Goal: Contribute content

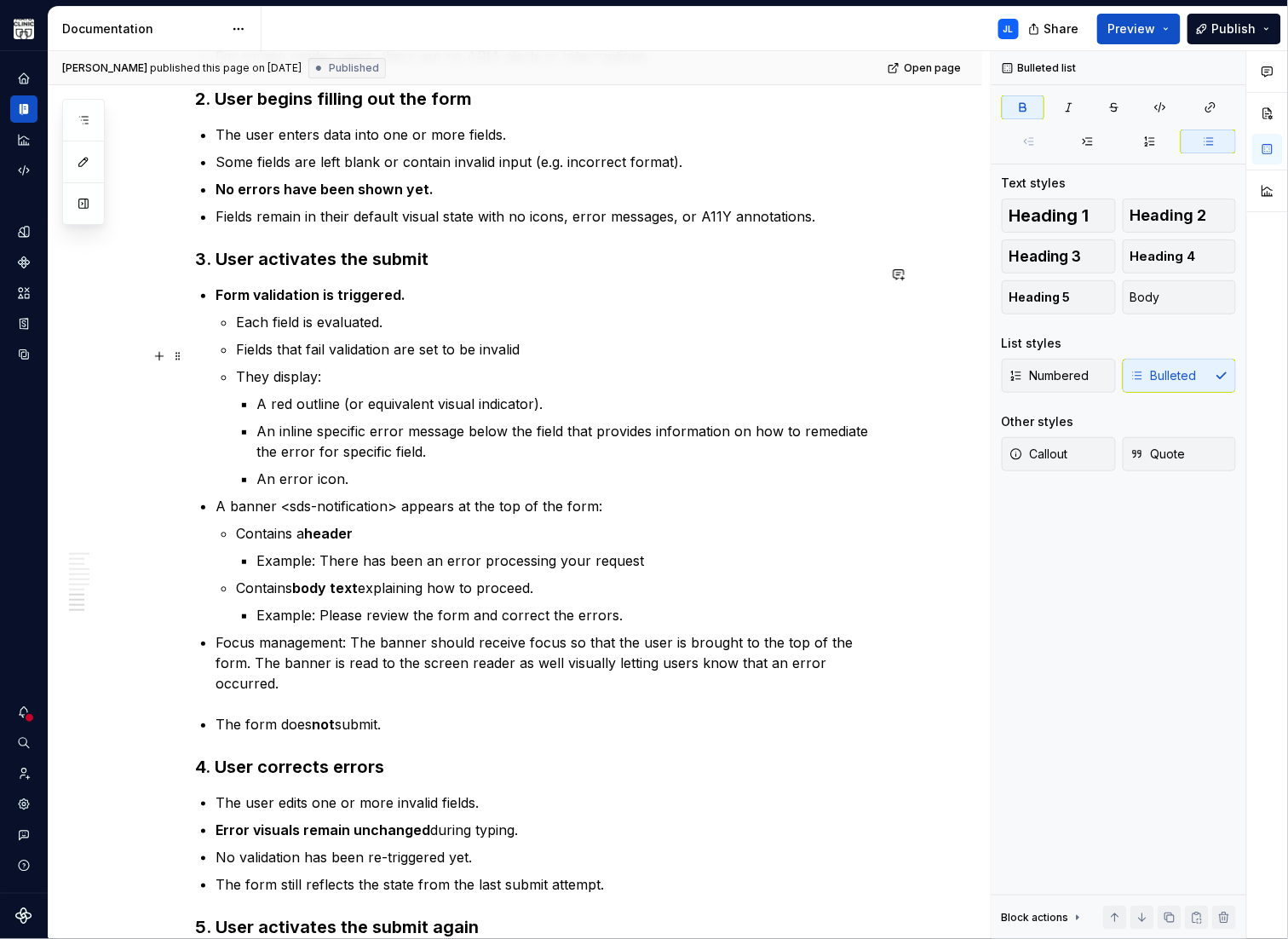
scroll to position [1933, 0]
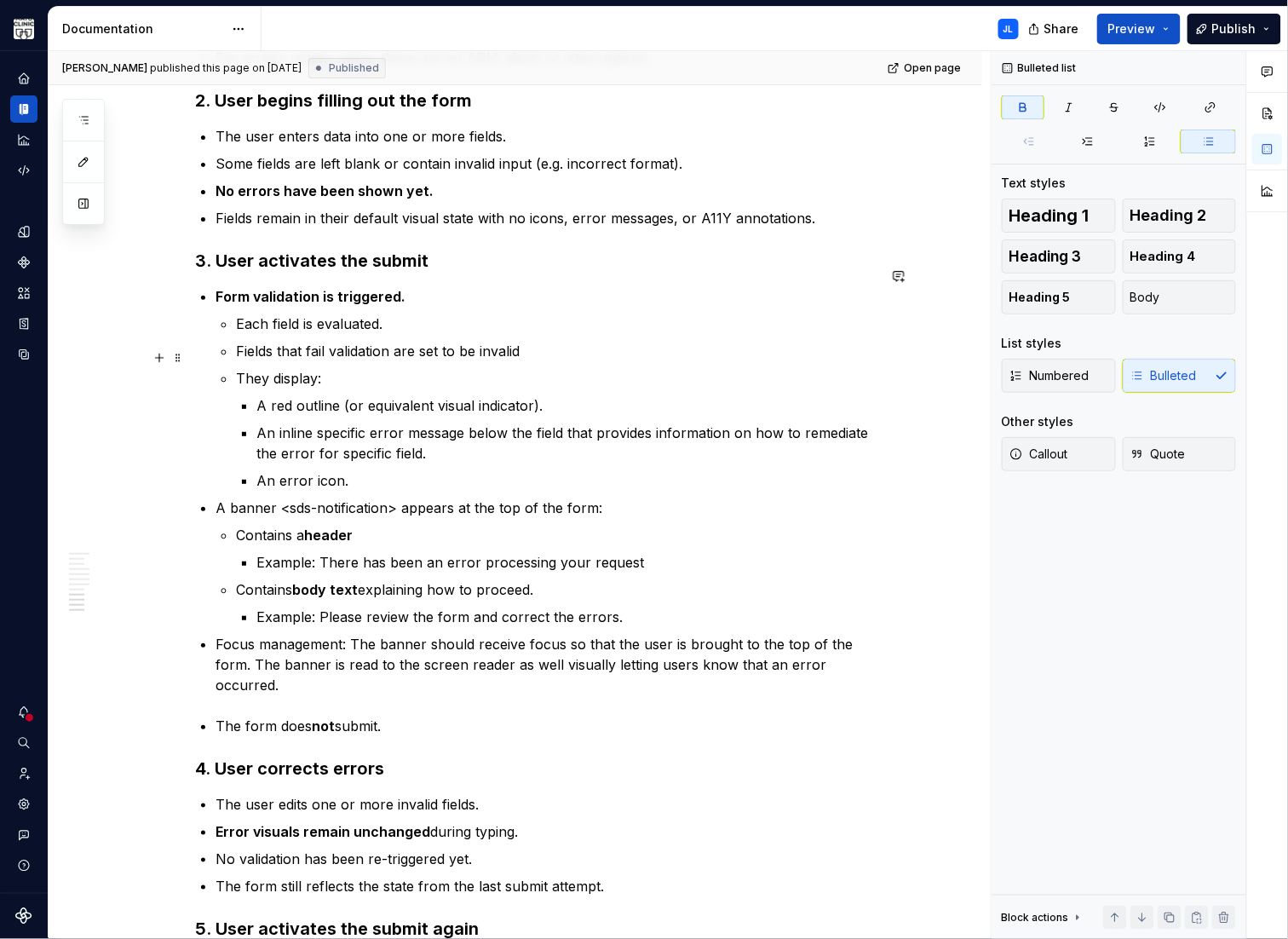
click at [321, 368] on p "They display:" at bounding box center [556, 378] width 641 height 21
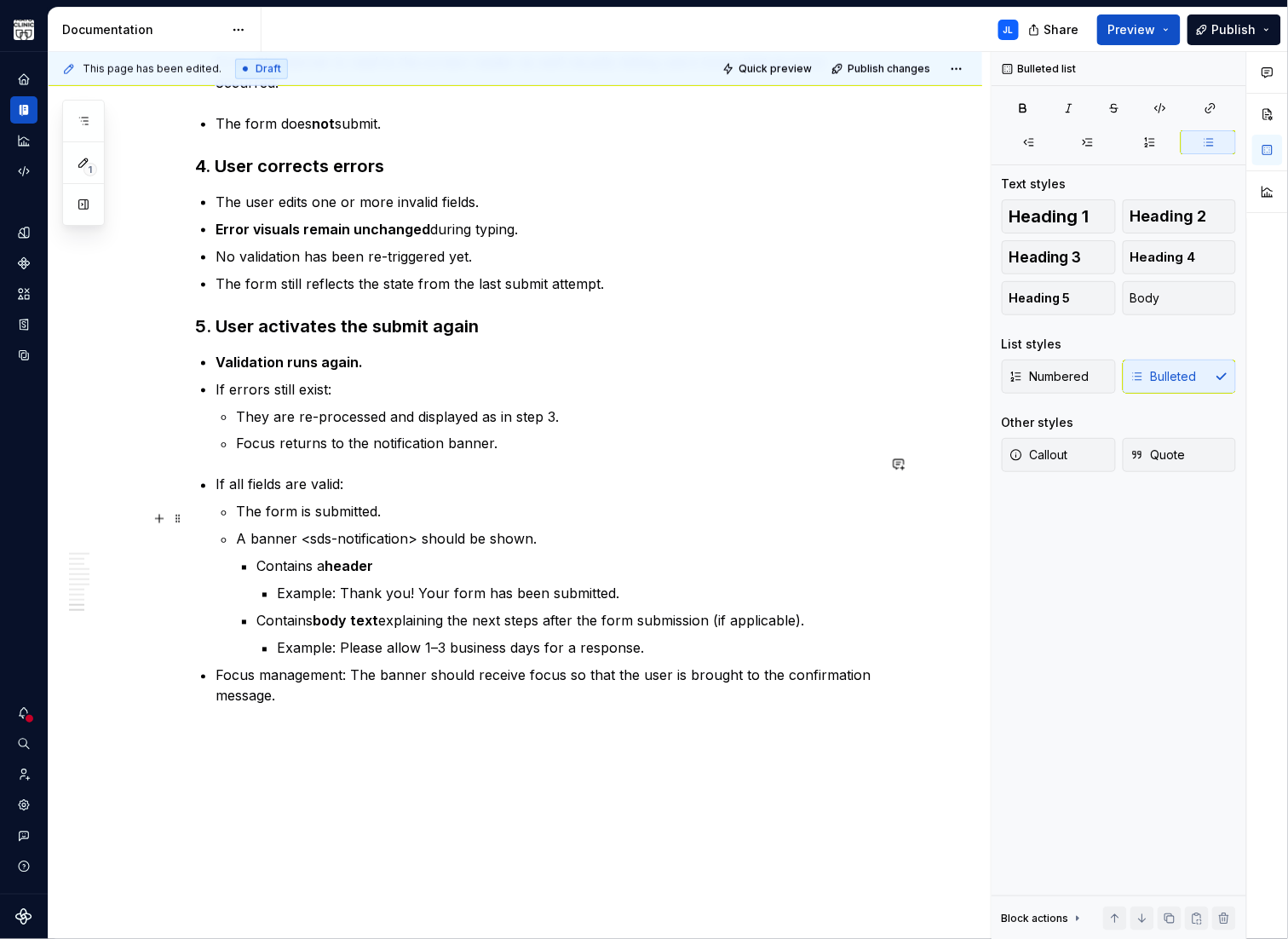
scroll to position [2564, 0]
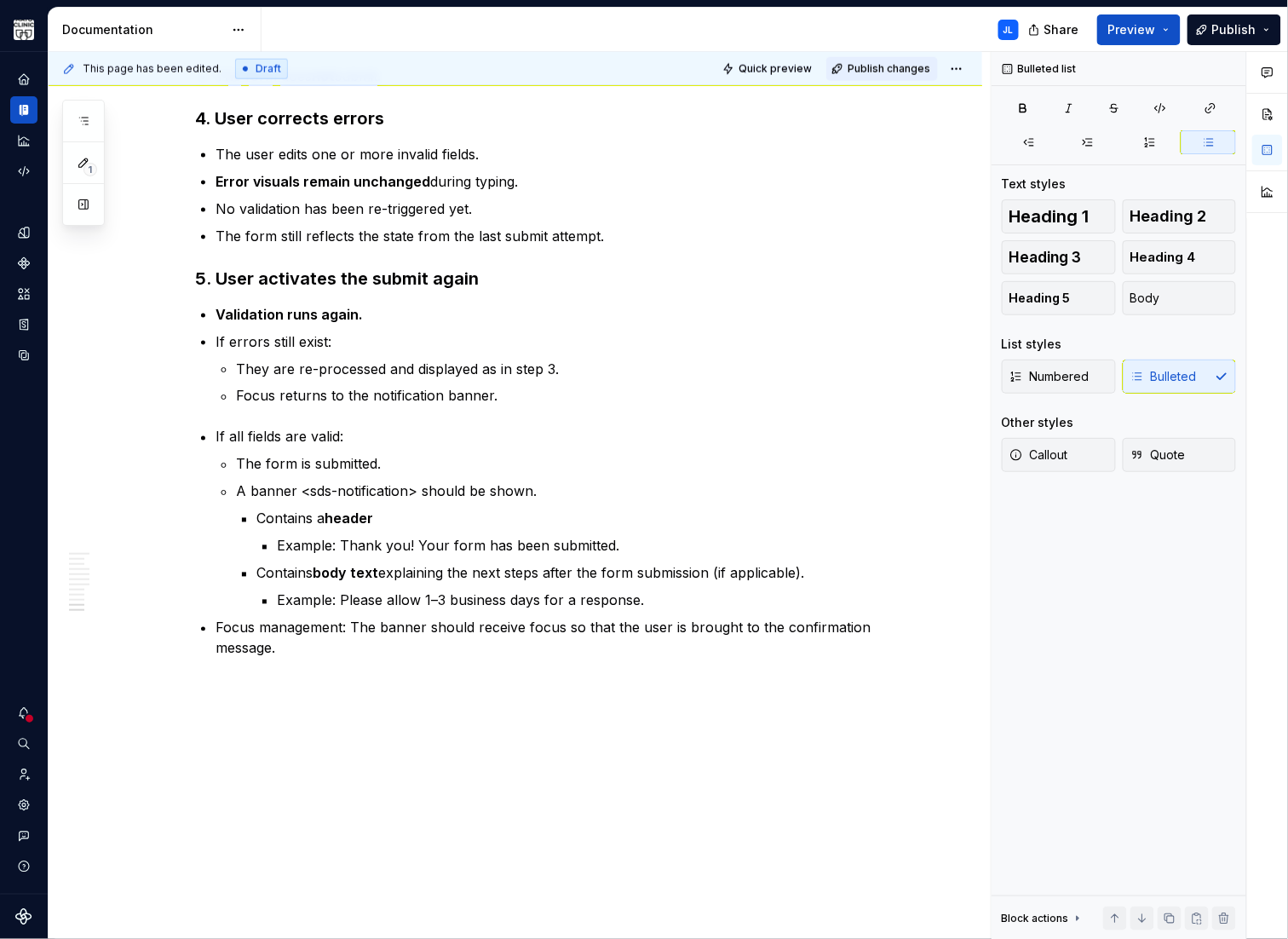
click at [889, 70] on span "Publish changes" at bounding box center [889, 69] width 82 height 14
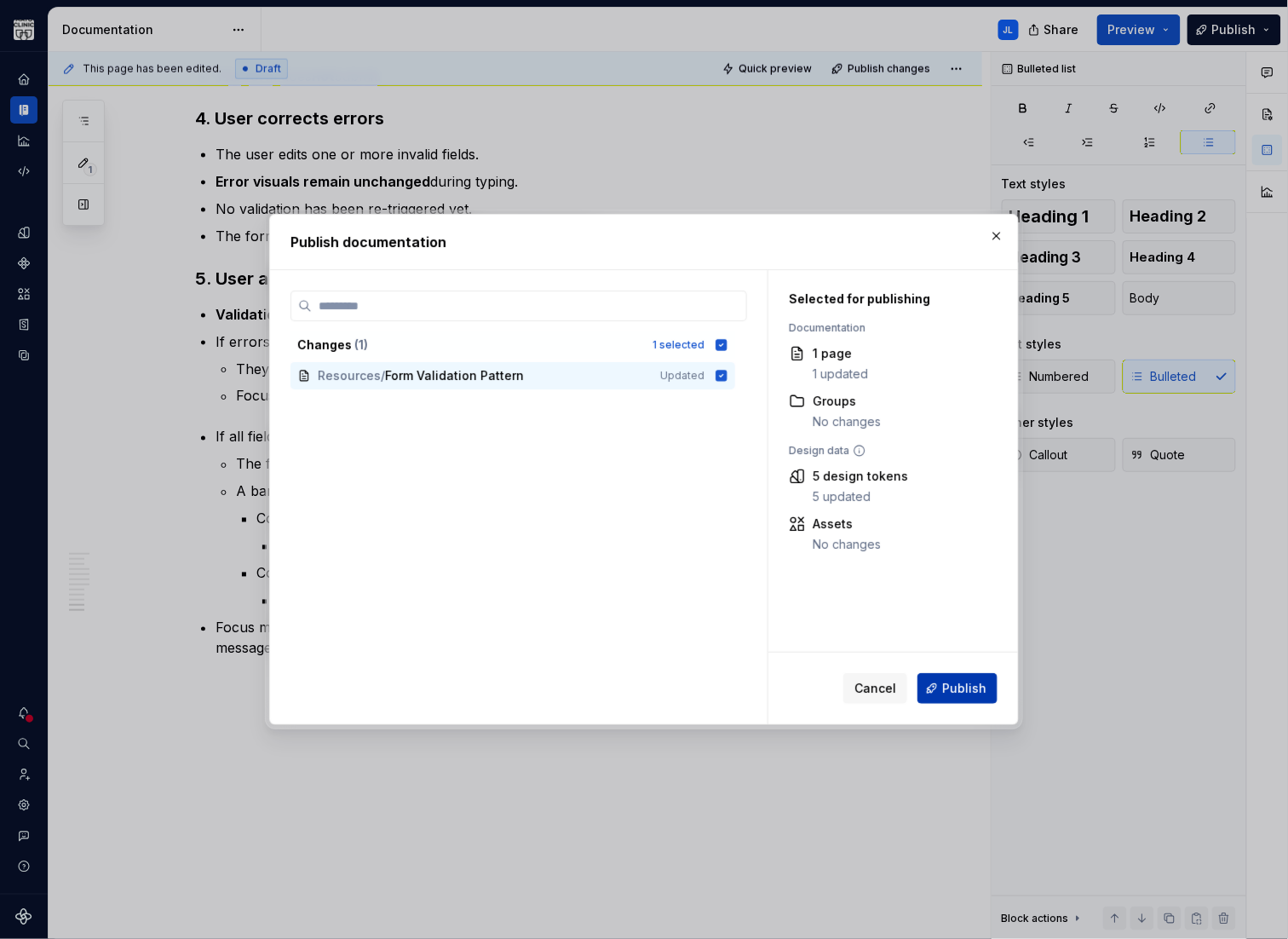
click at [962, 686] on span "Publish" at bounding box center [964, 688] width 44 height 17
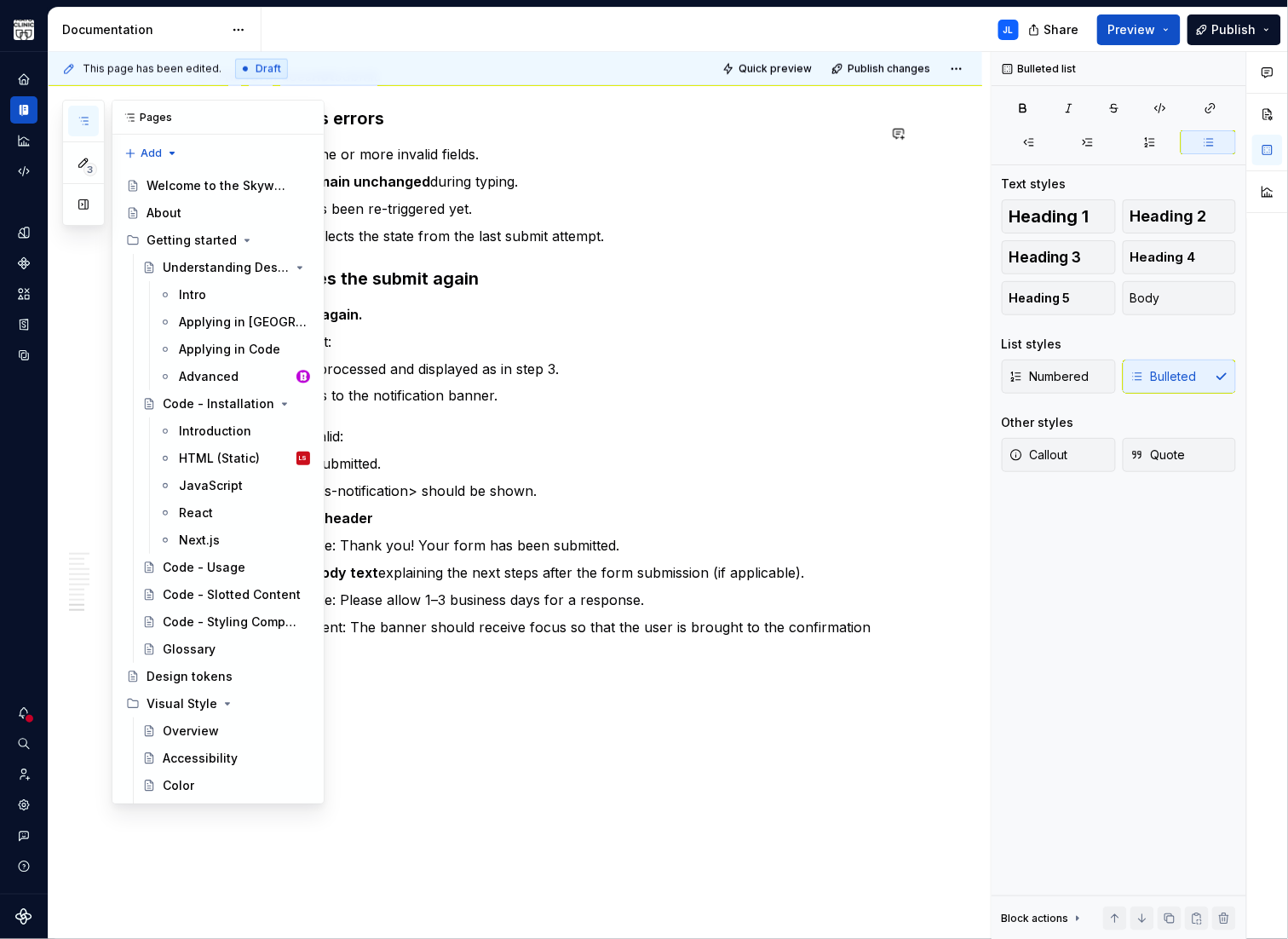
click at [88, 121] on icon "button" at bounding box center [83, 121] width 14 height 14
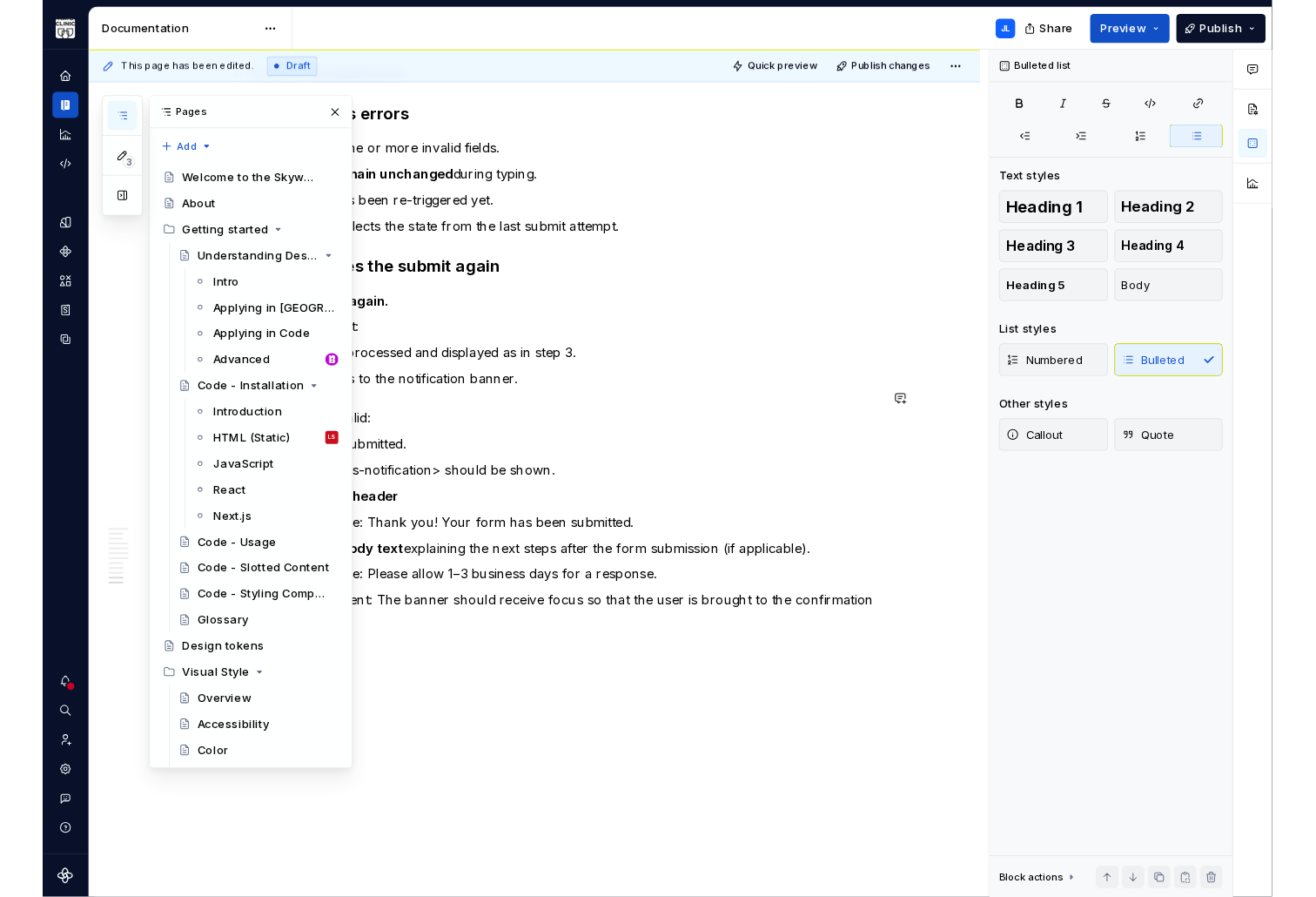
scroll to position [2313, 0]
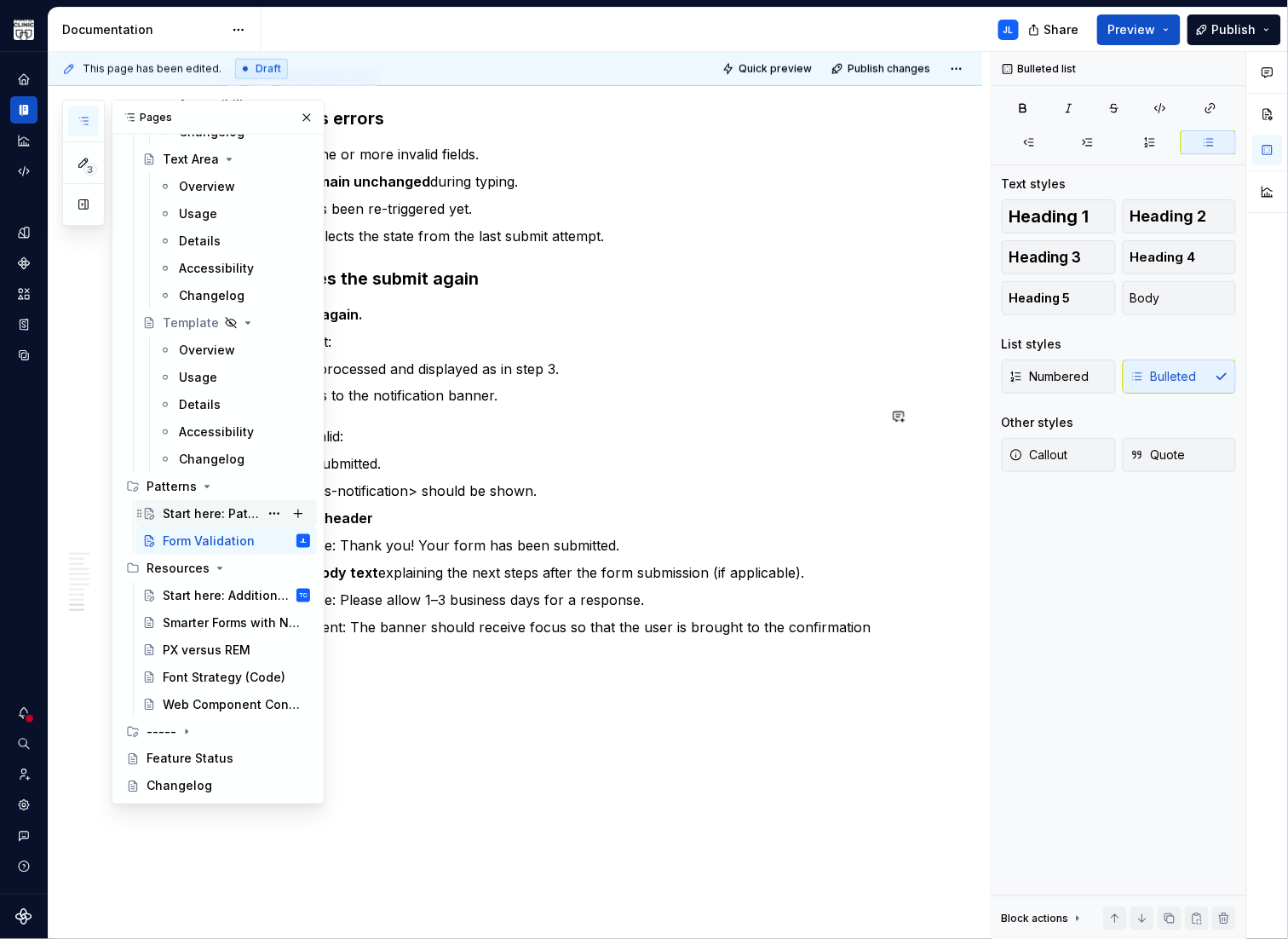
click at [195, 516] on div "Start here: Patterns" at bounding box center [211, 514] width 96 height 17
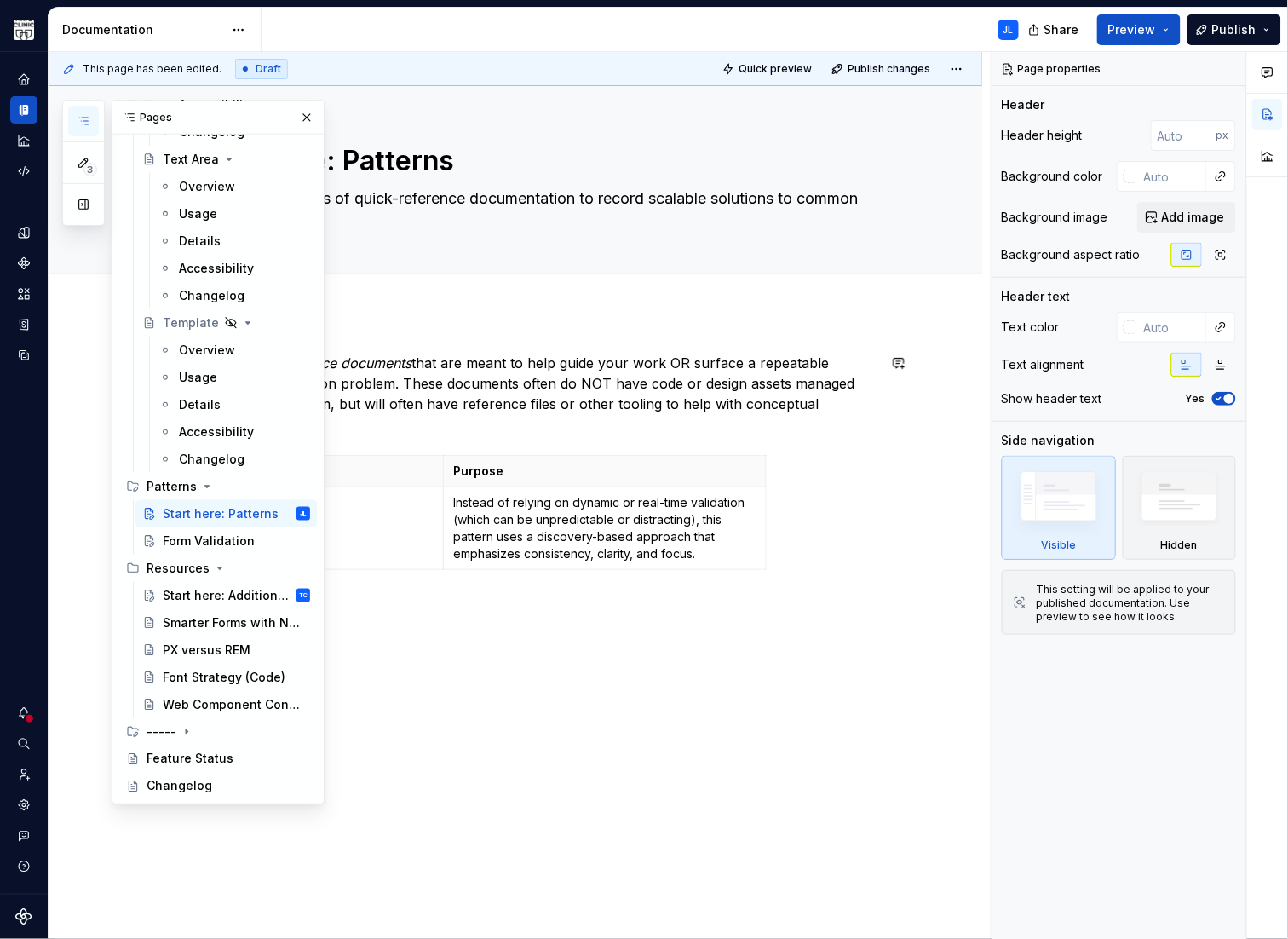
click at [447, 394] on p "Patterns are reference documents that are meant to help guide your work OR surf…" at bounding box center [536, 393] width 681 height 82
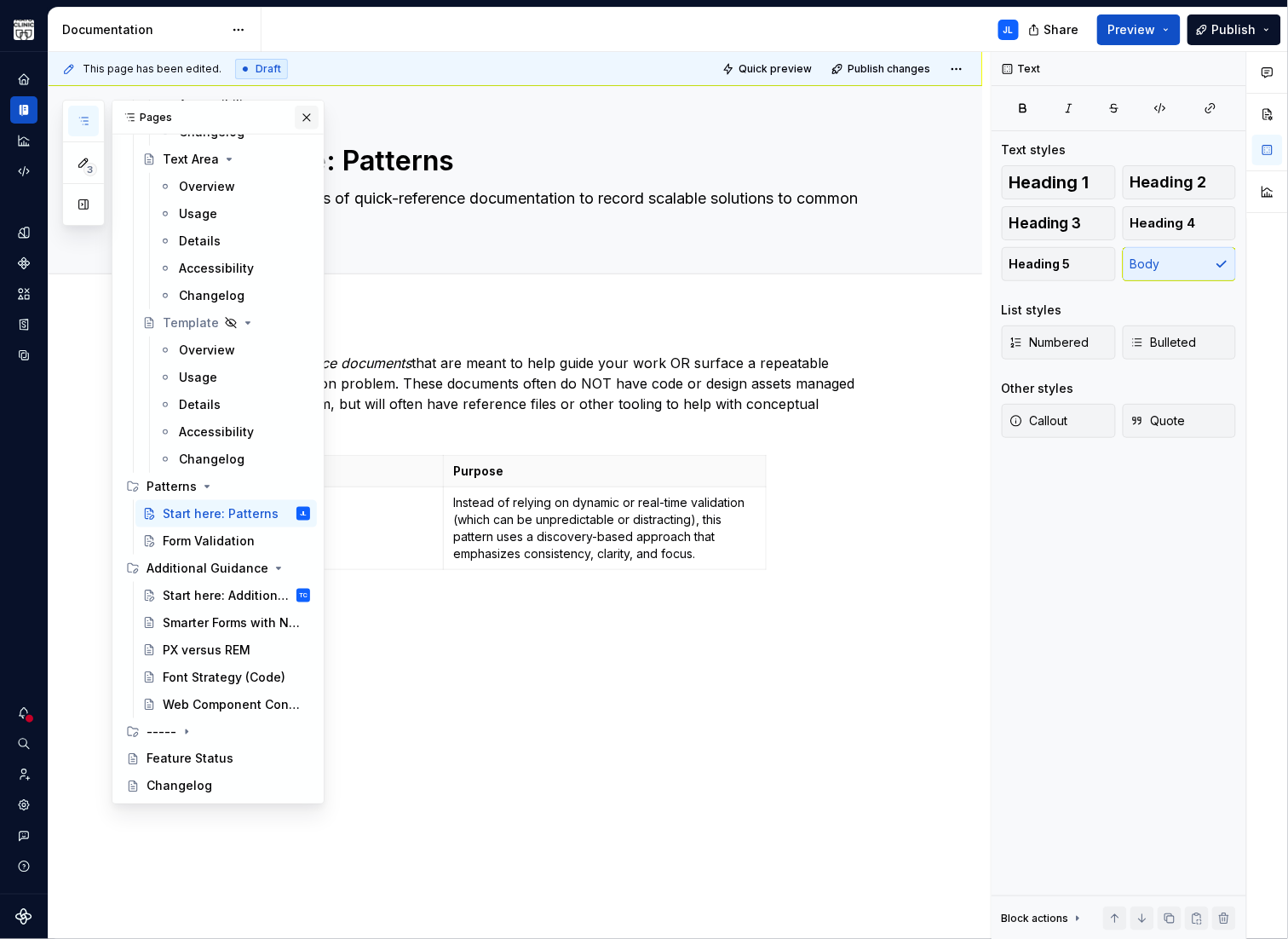
click at [299, 115] on button "button" at bounding box center [306, 117] width 23 height 23
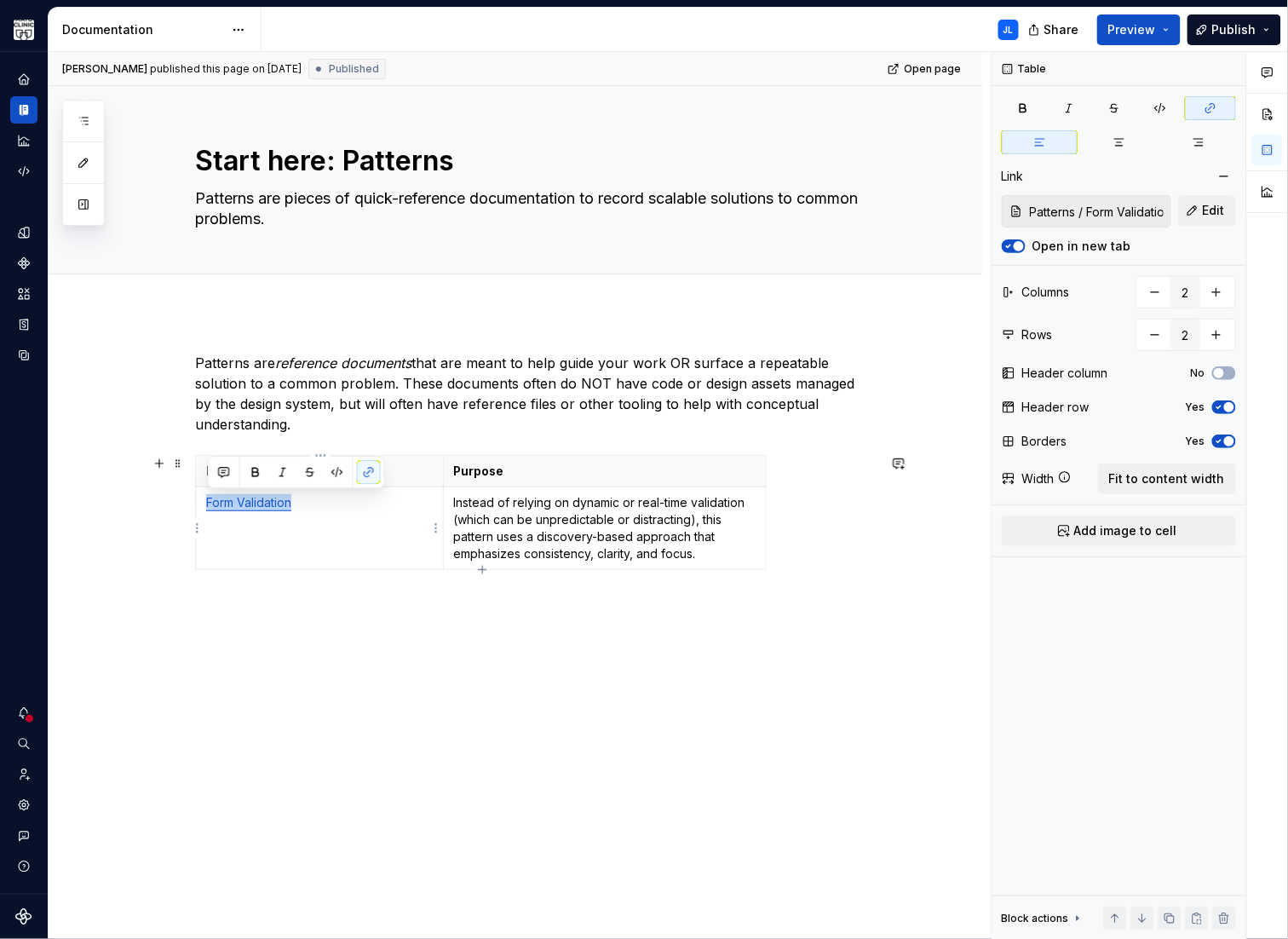
drag, startPoint x: 268, startPoint y: 500, endPoint x: 201, endPoint y: 500, distance: 67.0
click at [201, 500] on td "Form Validation" at bounding box center [320, 529] width 248 height 82
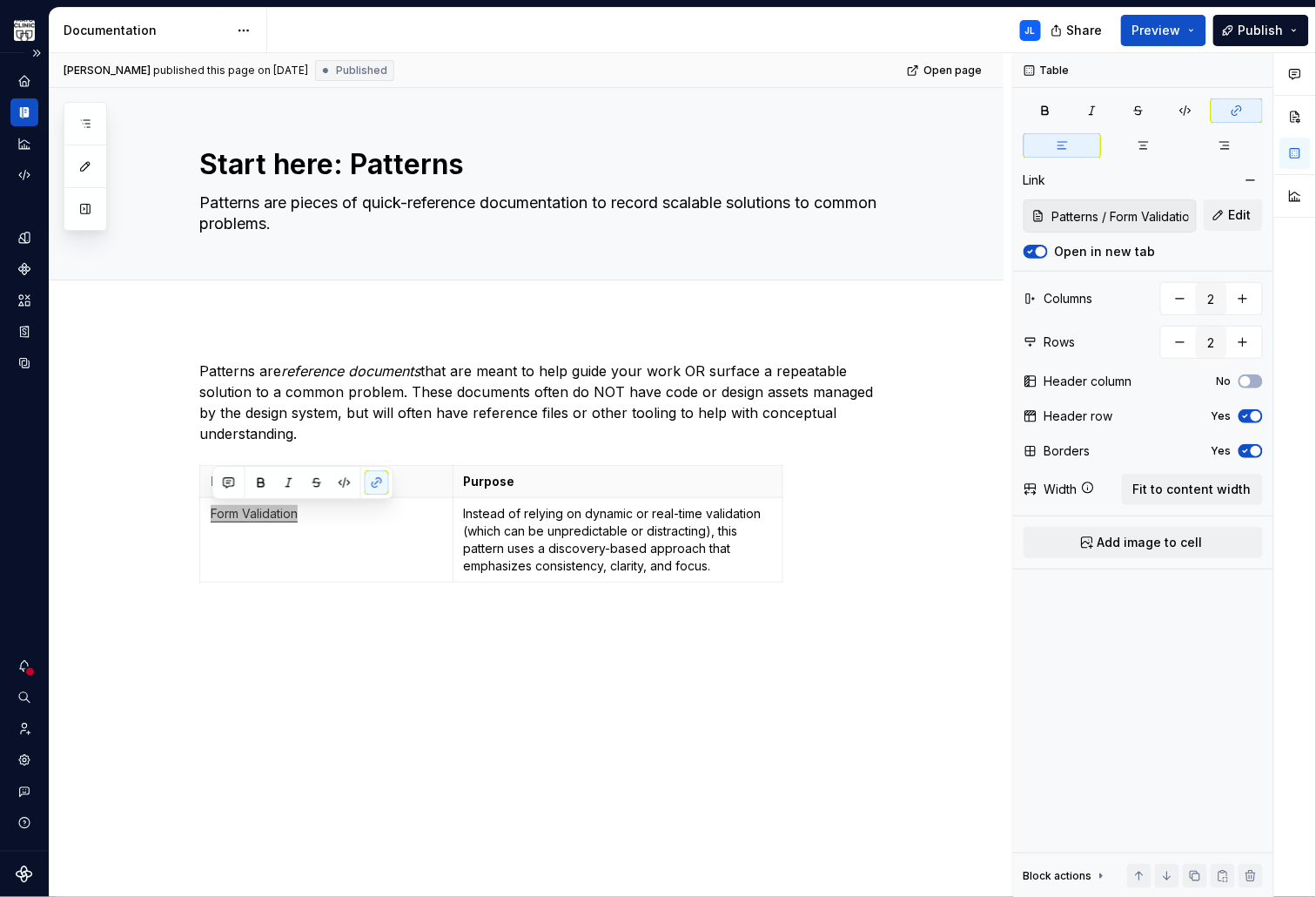
type textarea "*"
